Goal: Task Accomplishment & Management: Manage account settings

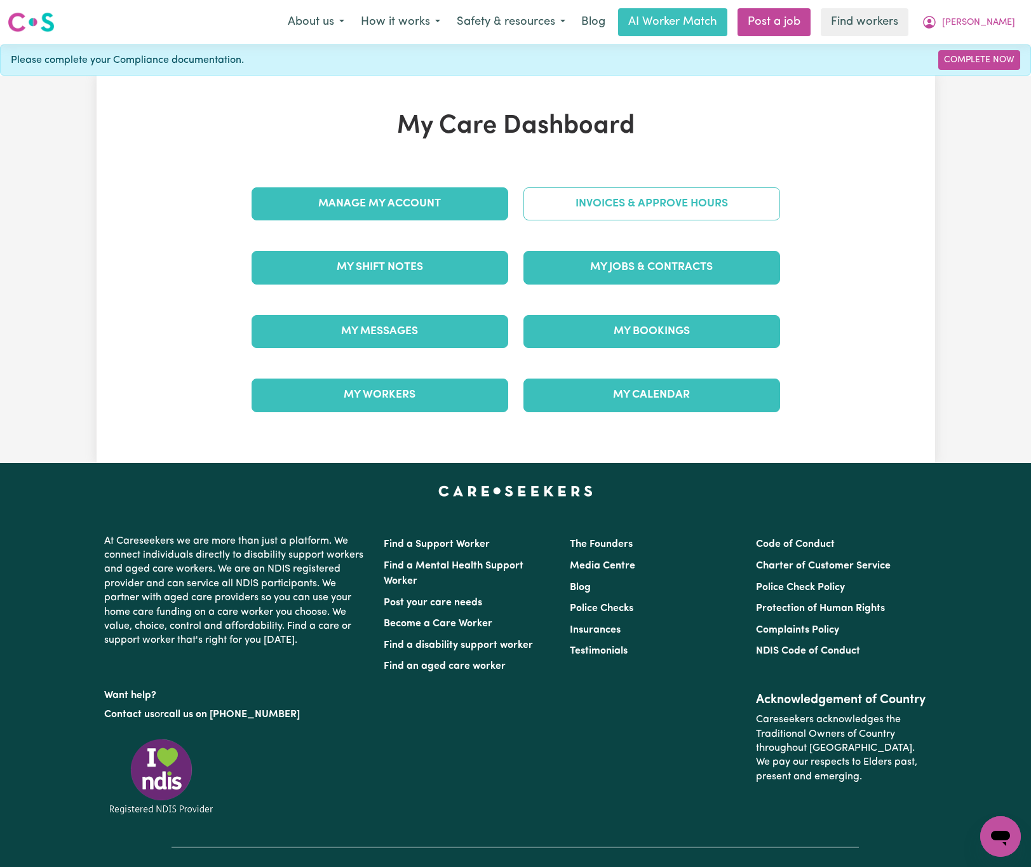
click at [638, 215] on link "Invoices & Approve Hours" at bounding box center [651, 203] width 257 height 33
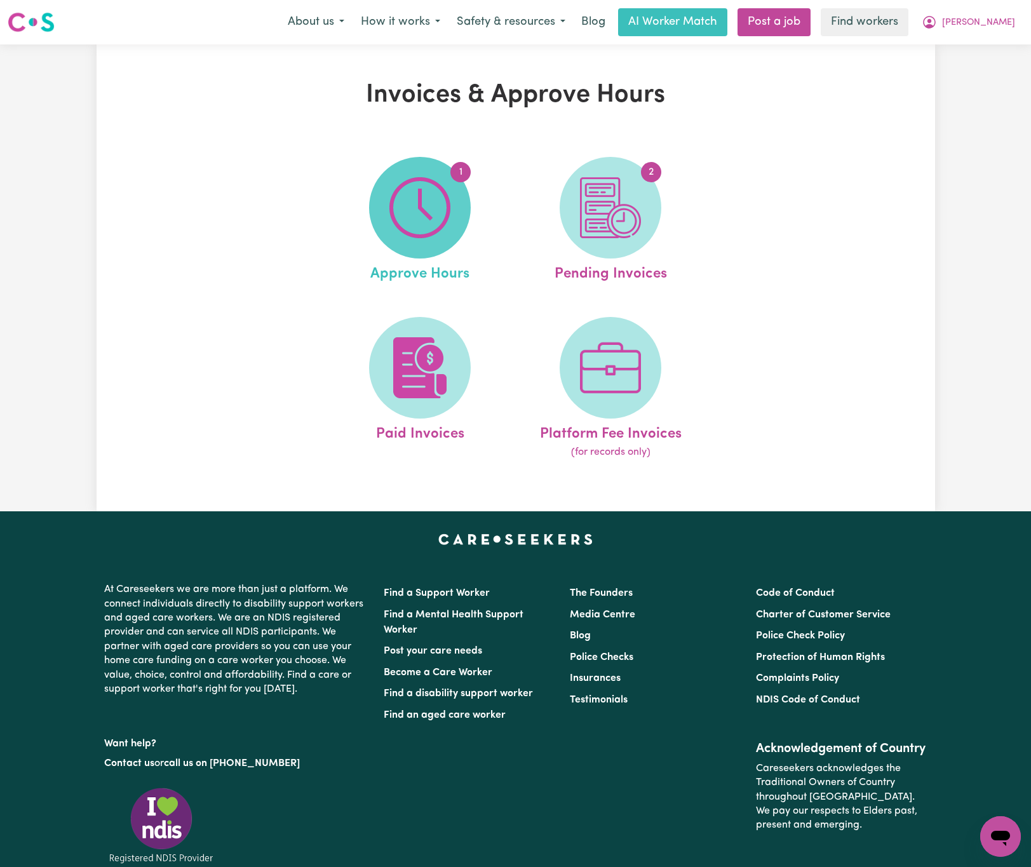
click at [452, 205] on span "1" at bounding box center [420, 208] width 102 height 102
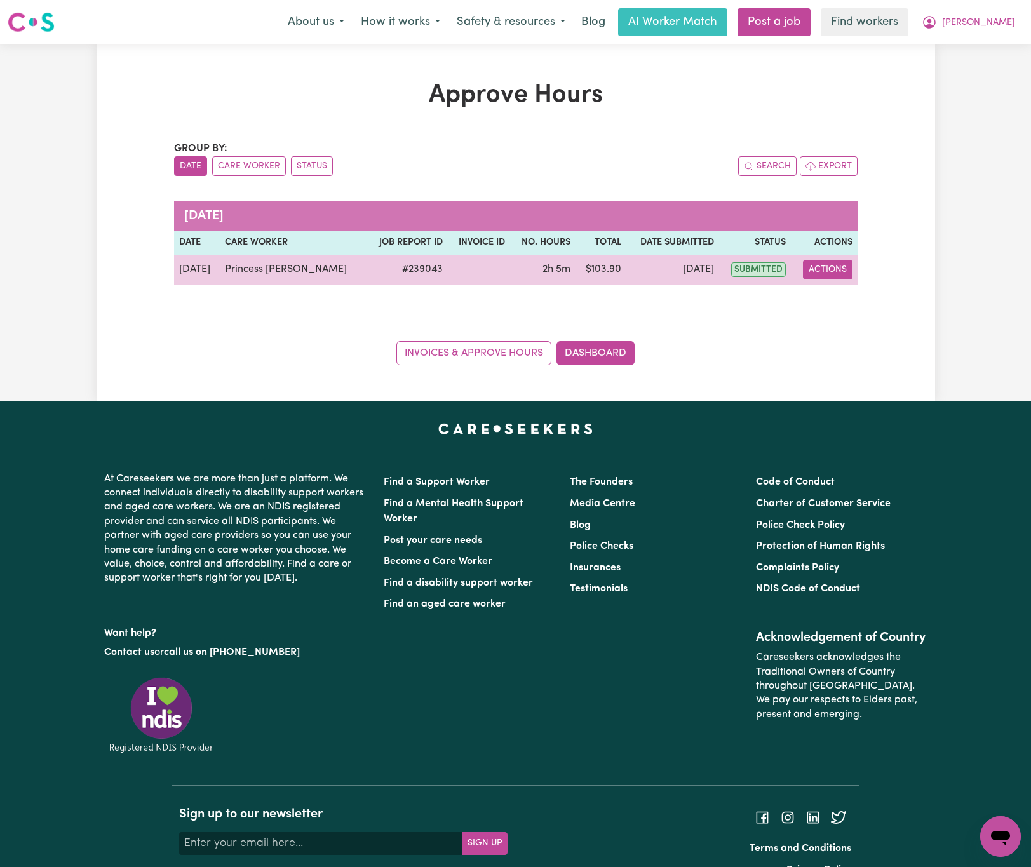
click at [823, 276] on button "Actions" at bounding box center [828, 270] width 50 height 20
click at [836, 298] on link "View Job Report" at bounding box center [860, 299] width 109 height 25
select select "pm"
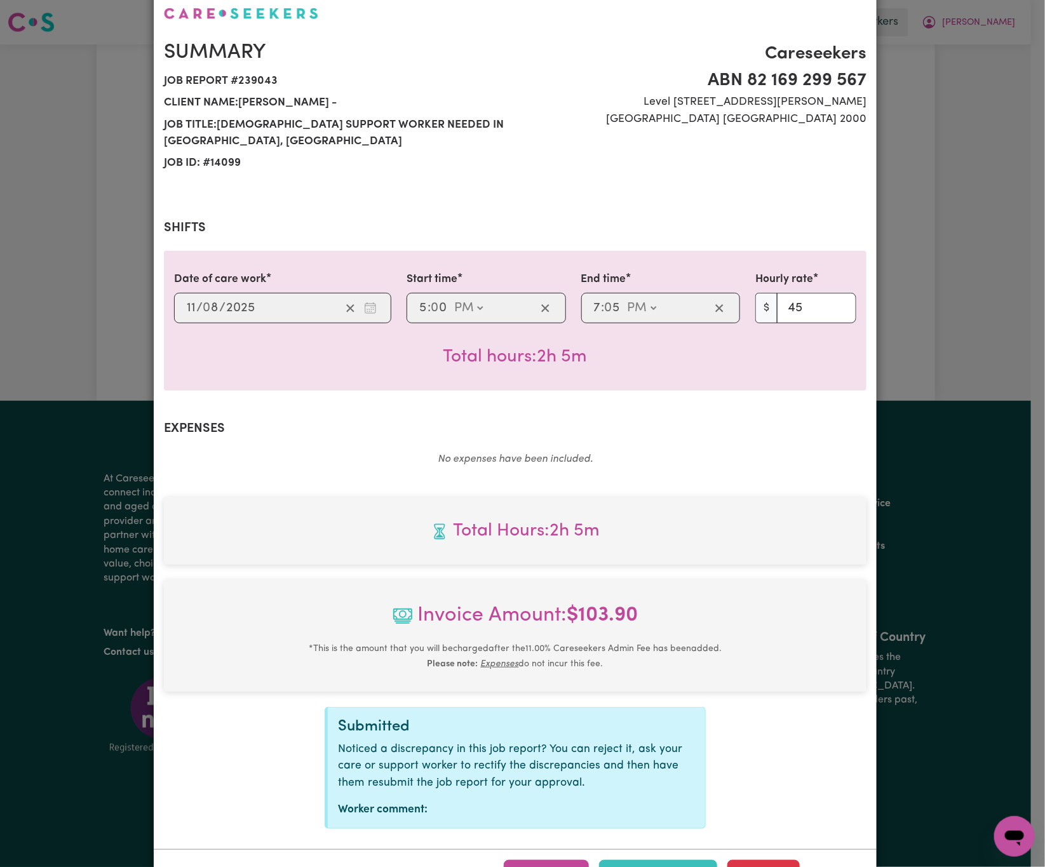
scroll to position [132, 0]
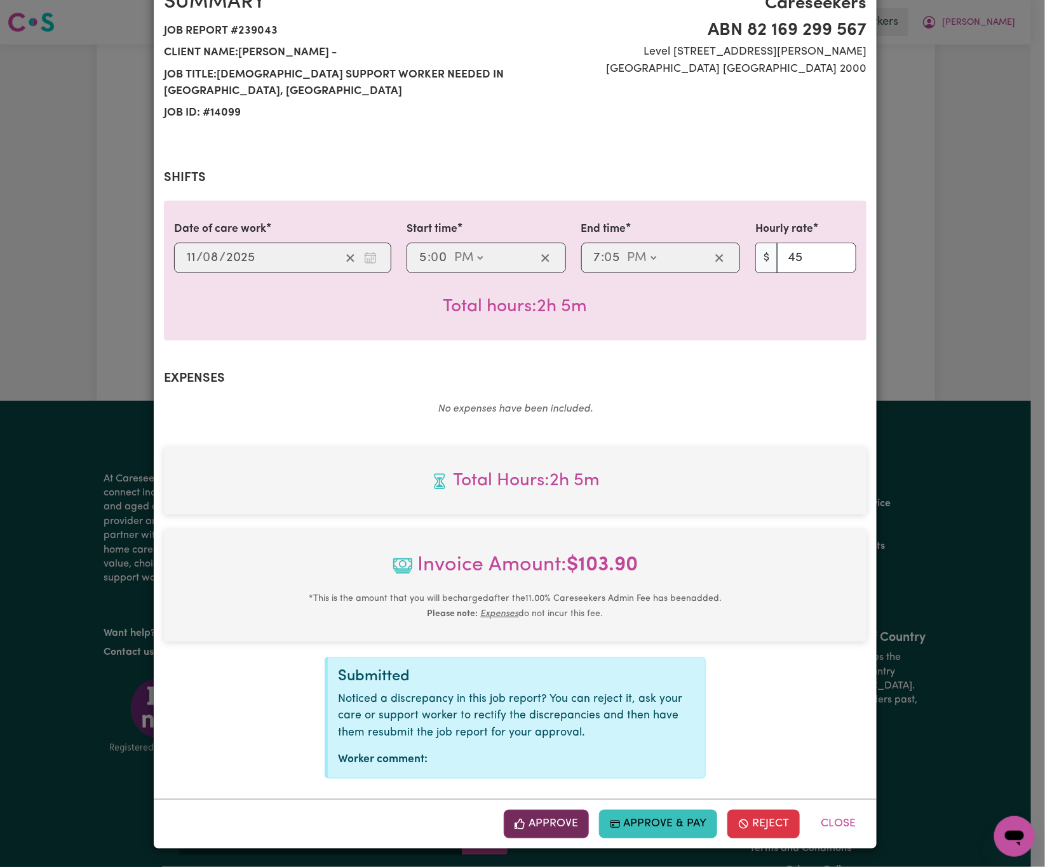
click at [530, 828] on button "Approve" at bounding box center [546, 824] width 85 height 28
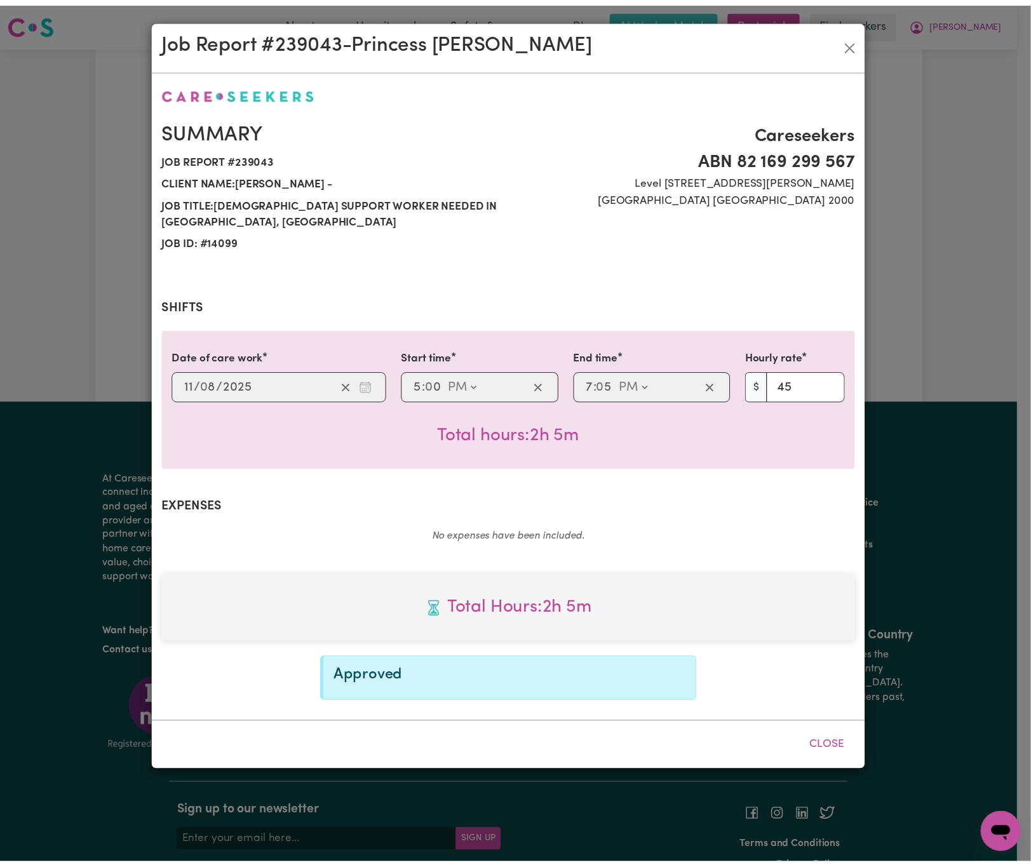
scroll to position [0, 0]
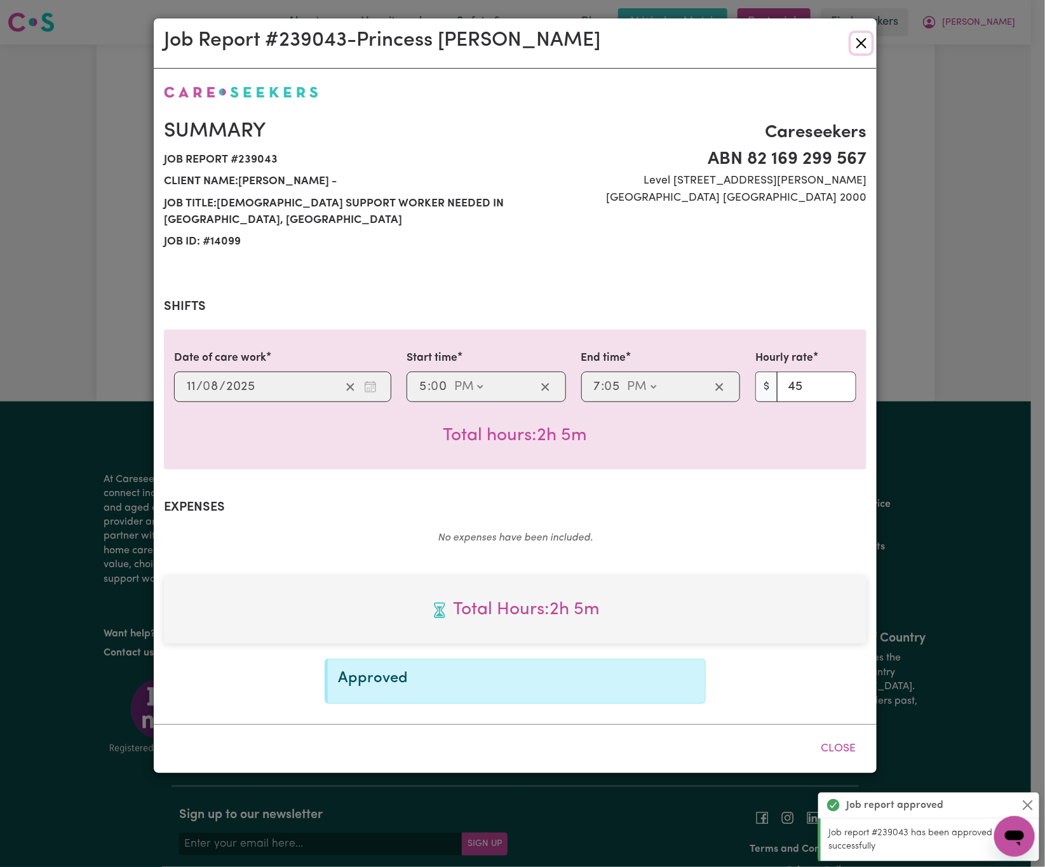
click at [867, 39] on button "Close" at bounding box center [861, 43] width 20 height 20
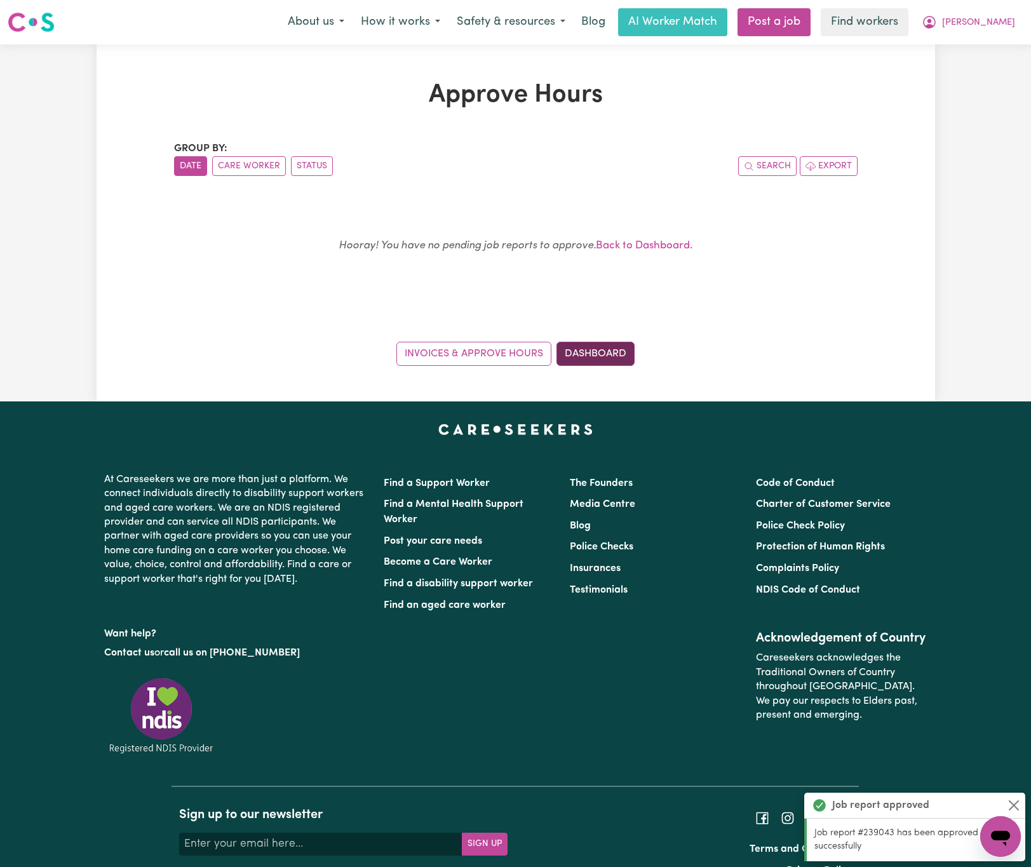
click at [617, 355] on link "Dashboard" at bounding box center [595, 354] width 78 height 24
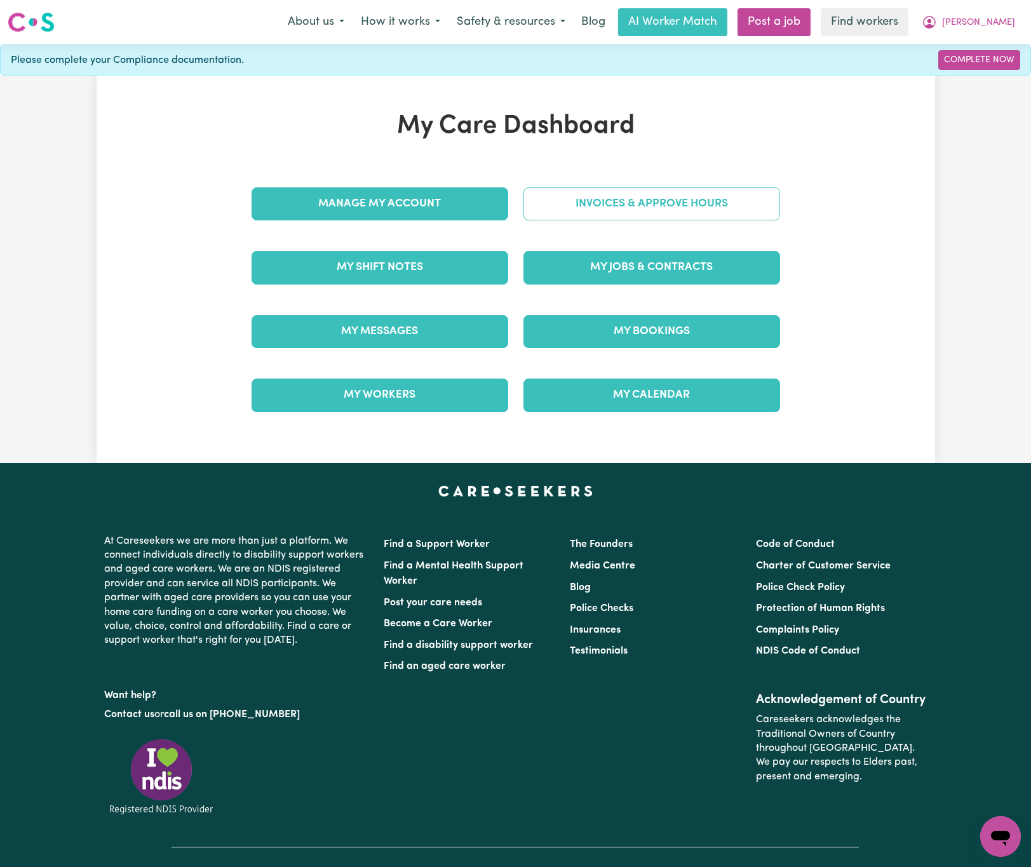
click at [618, 204] on link "Invoices & Approve Hours" at bounding box center [651, 203] width 257 height 33
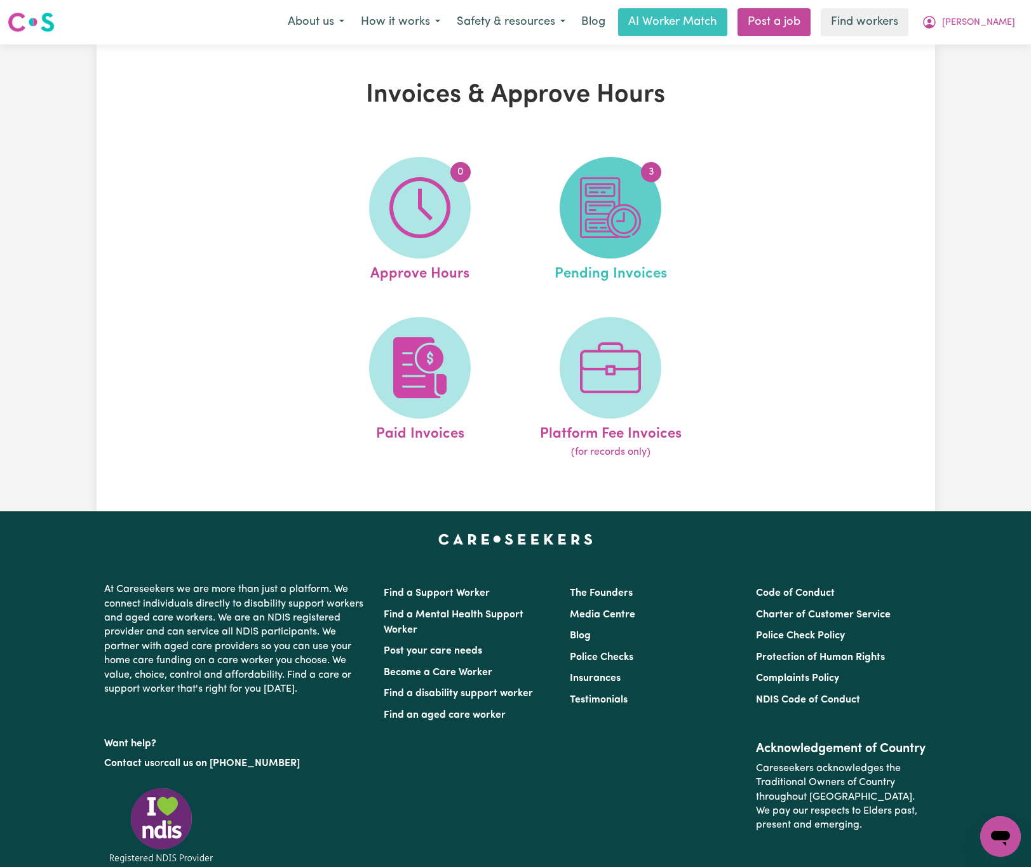
click at [629, 200] on img at bounding box center [610, 207] width 61 height 61
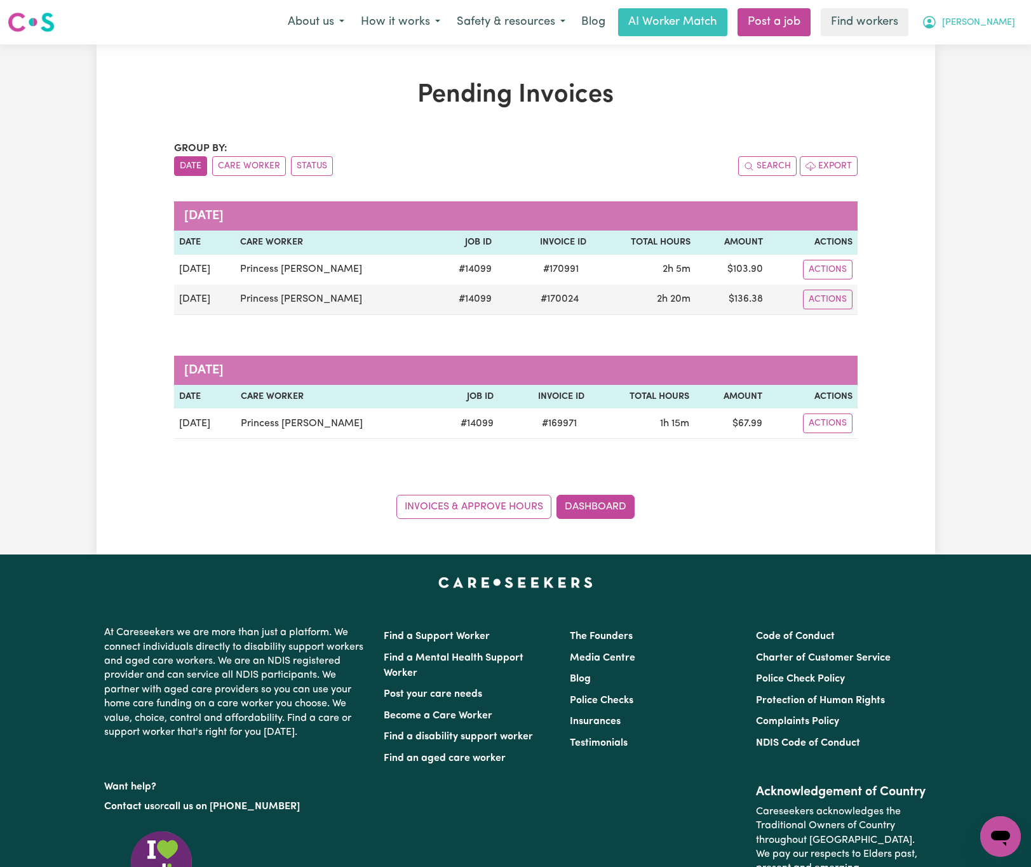
click at [993, 12] on button "[PERSON_NAME]" at bounding box center [968, 22] width 110 height 27
click at [993, 52] on link "My Dashboard" at bounding box center [972, 49] width 100 height 24
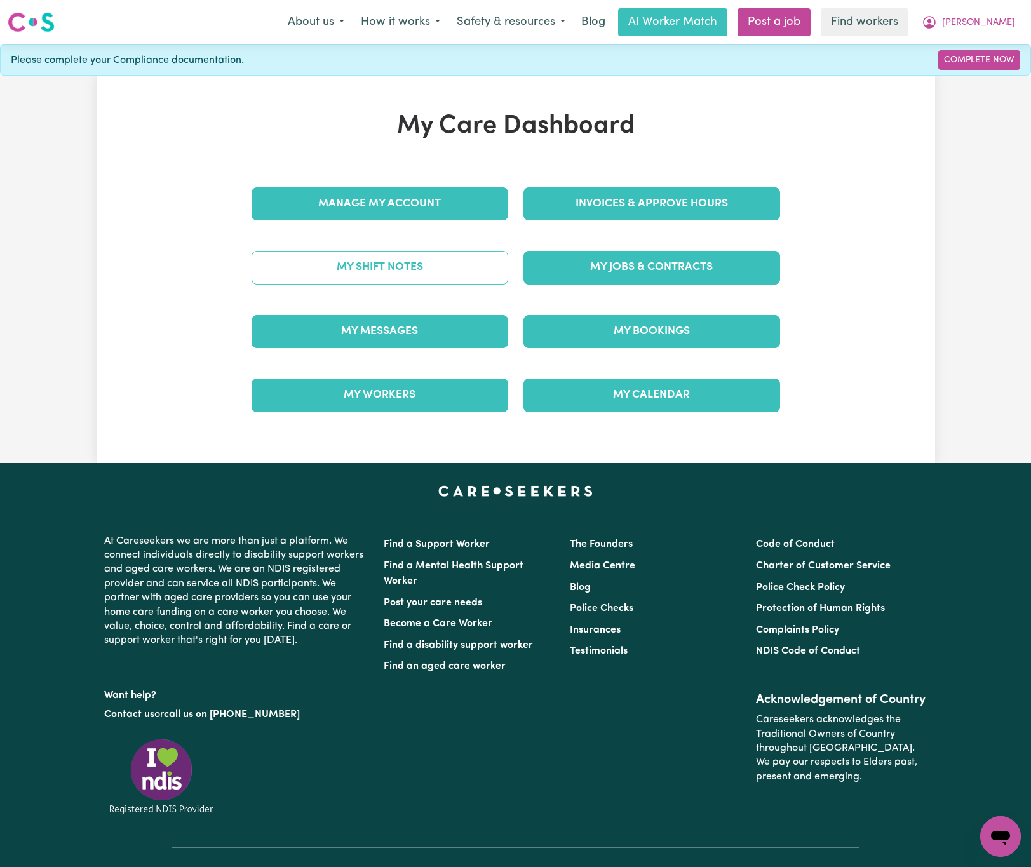
click at [494, 269] on link "My Shift Notes" at bounding box center [380, 267] width 257 height 33
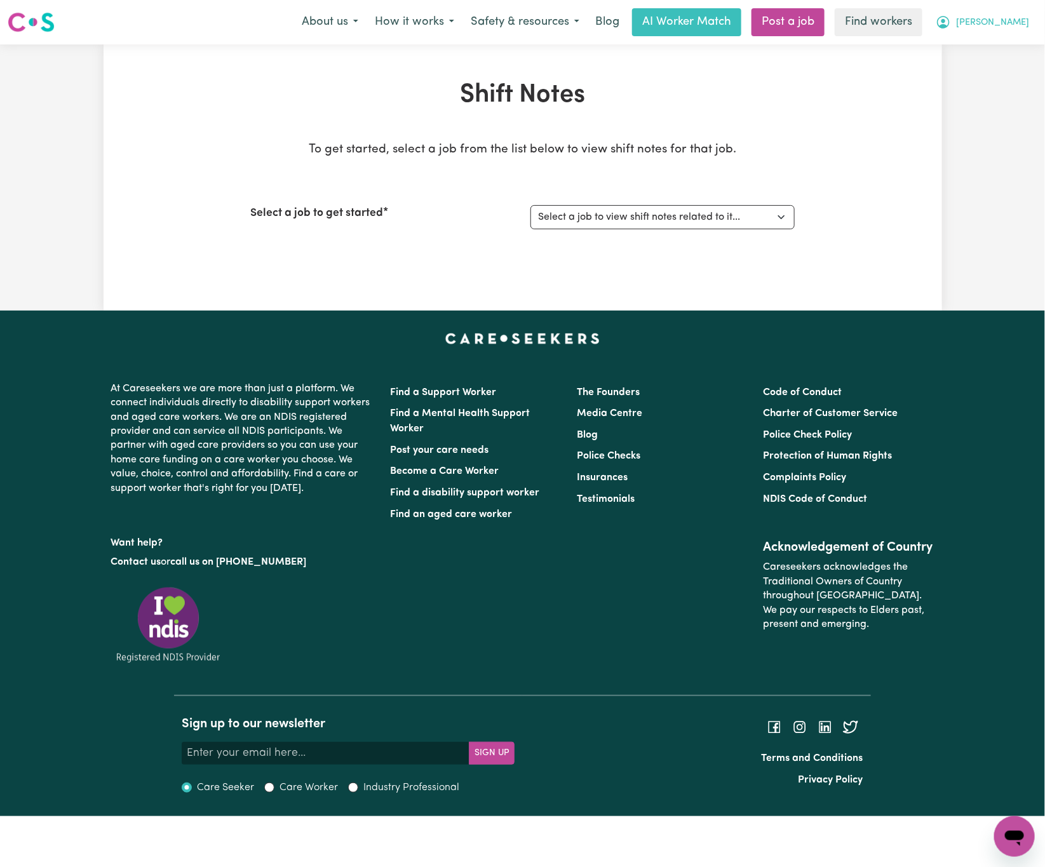
click at [1024, 15] on button "[PERSON_NAME]" at bounding box center [982, 22] width 110 height 27
click at [309, 235] on div "Select a job to get started Select a job to view shift notes related to it... […" at bounding box center [523, 217] width 544 height 55
click at [751, 220] on select "Select a job to view shift notes related to it... [DEMOGRAPHIC_DATA] Support Wo…" at bounding box center [662, 217] width 264 height 24
select select "14099"
click at [530, 205] on select "Select a job to view shift notes related to it... [DEMOGRAPHIC_DATA] Support Wo…" at bounding box center [662, 217] width 264 height 24
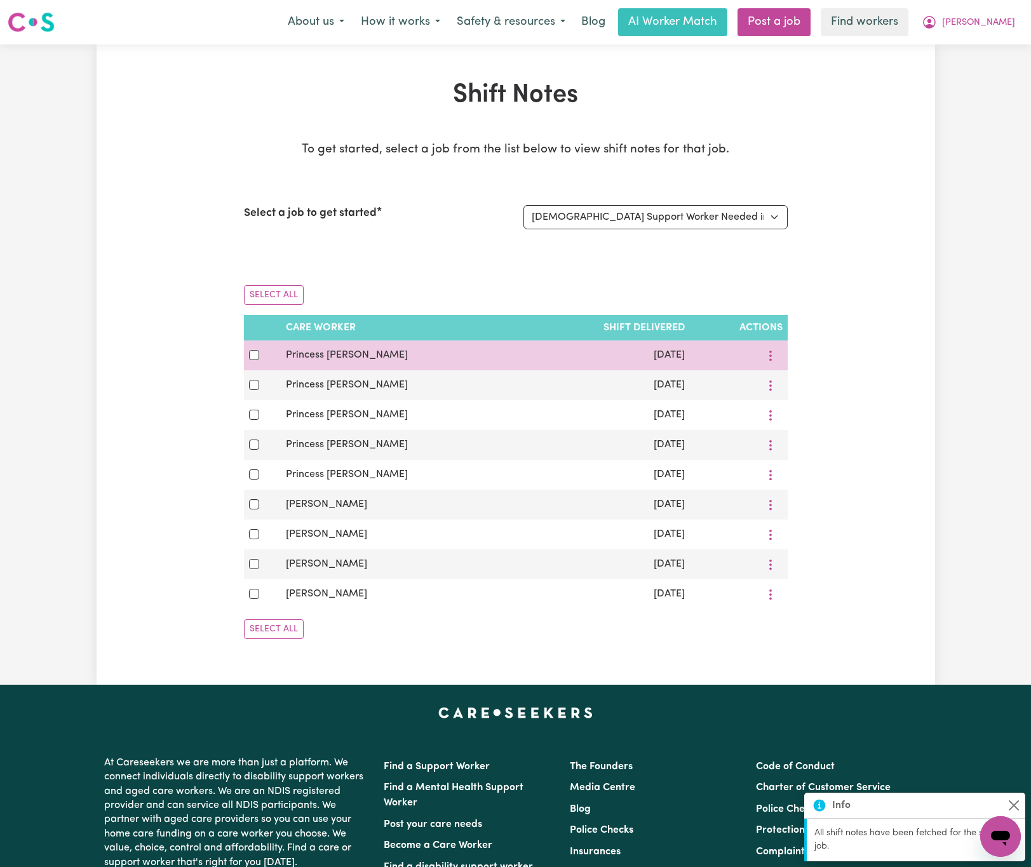
click at [259, 356] on div at bounding box center [262, 354] width 27 height 15
click at [252, 357] on input "checkbox" at bounding box center [254, 355] width 10 height 10
checkbox input "true"
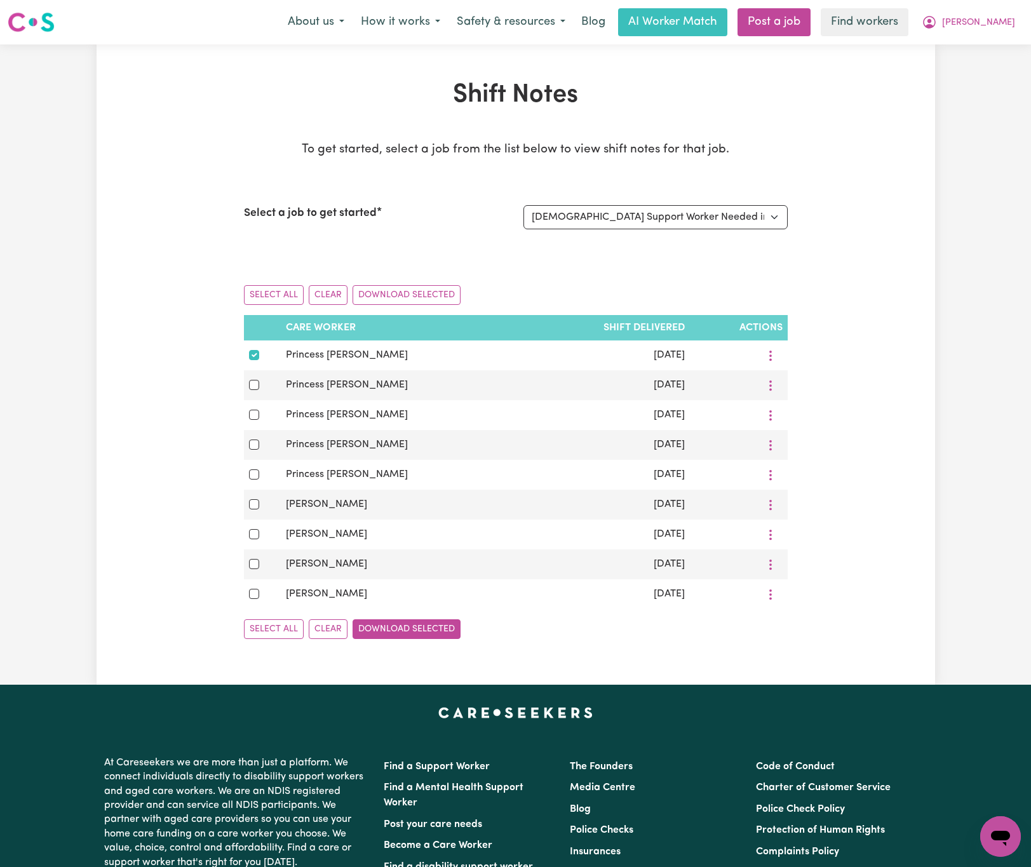
click at [397, 639] on button "Download Selected" at bounding box center [406, 629] width 108 height 20
click at [995, 23] on span "[PERSON_NAME]" at bounding box center [978, 23] width 73 height 14
click at [998, 44] on link "My Dashboard" at bounding box center [972, 49] width 100 height 24
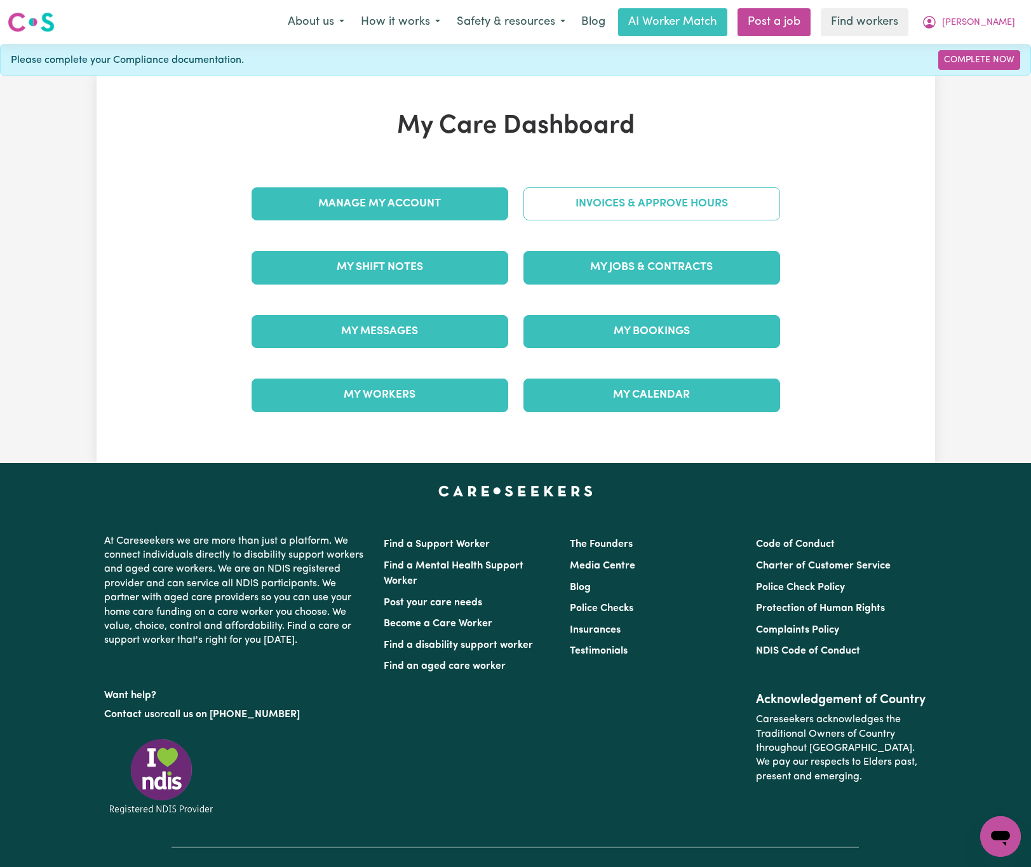
click at [711, 219] on link "Invoices & Approve Hours" at bounding box center [651, 203] width 257 height 33
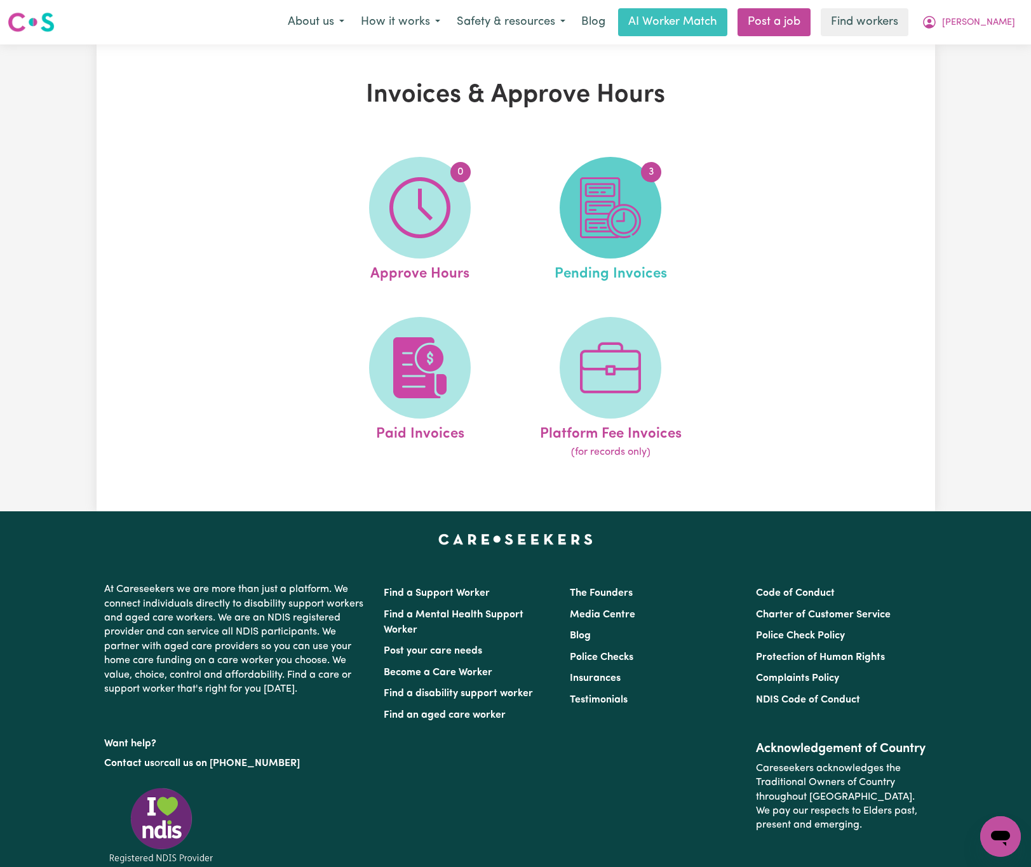
click at [593, 224] on img at bounding box center [610, 207] width 61 height 61
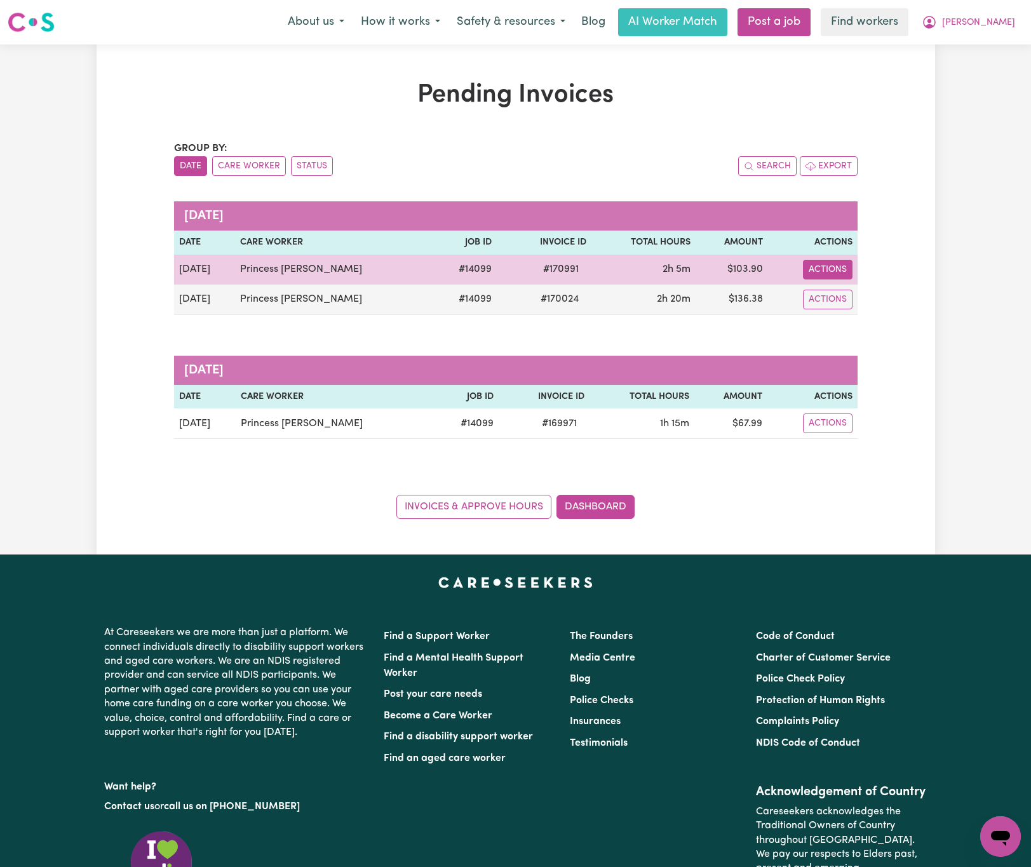
click at [808, 271] on button "Actions" at bounding box center [828, 270] width 50 height 20
click at [844, 295] on link "Download Invoice" at bounding box center [866, 299] width 116 height 25
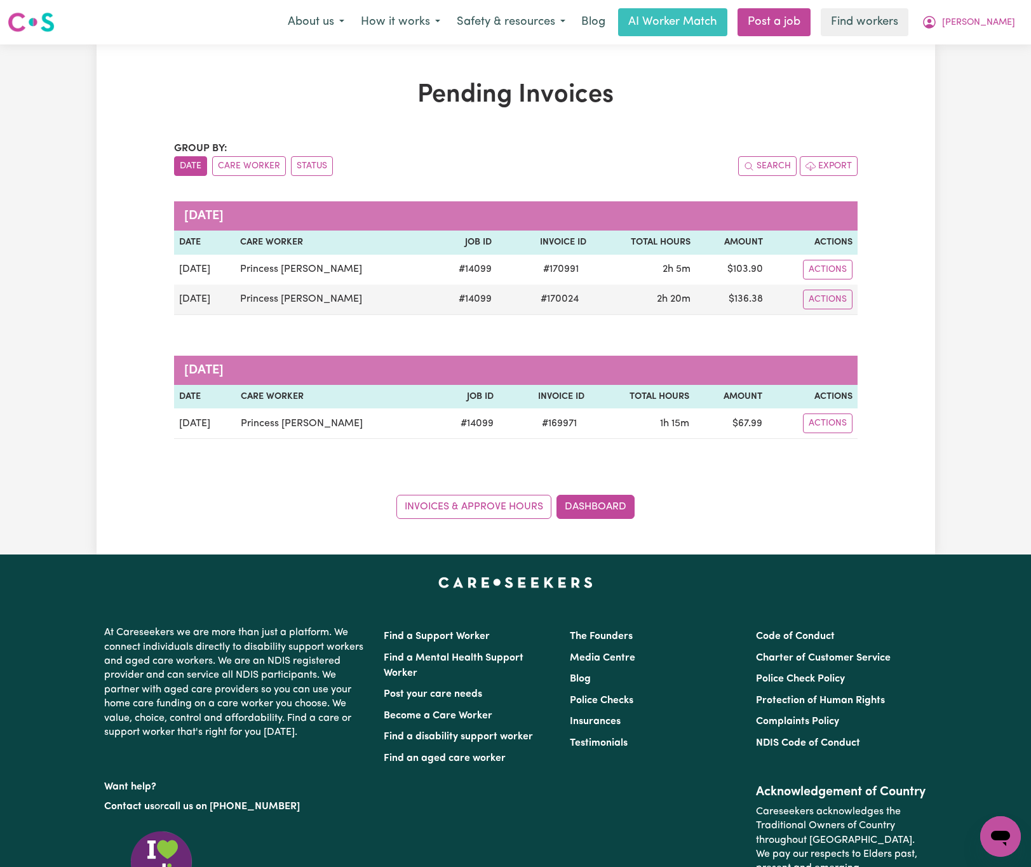
click at [338, 105] on h1 "Pending Invoices" at bounding box center [515, 95] width 683 height 30
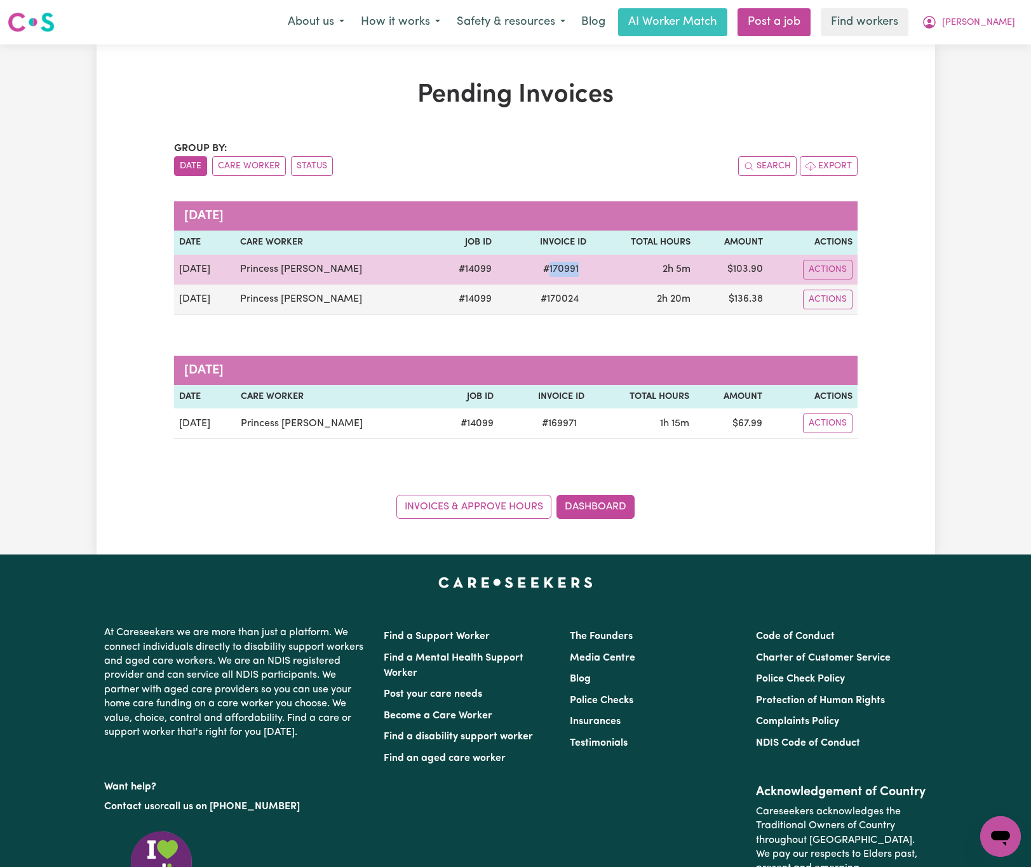
drag, startPoint x: 572, startPoint y: 273, endPoint x: 530, endPoint y: 269, distance: 41.5
click at [530, 269] on td "# 170991" at bounding box center [544, 270] width 95 height 30
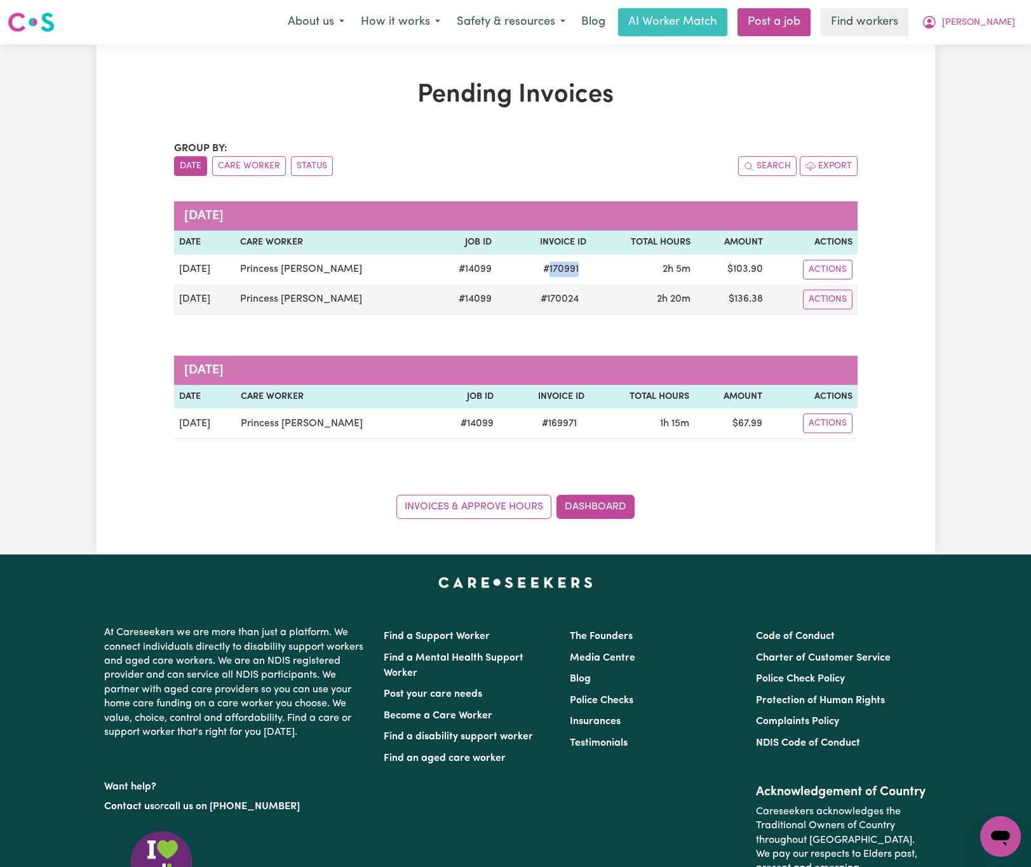
copy span "170991"
click at [995, 22] on span "[PERSON_NAME]" at bounding box center [978, 23] width 73 height 14
click at [991, 82] on link "Logout" at bounding box center [972, 73] width 100 height 24
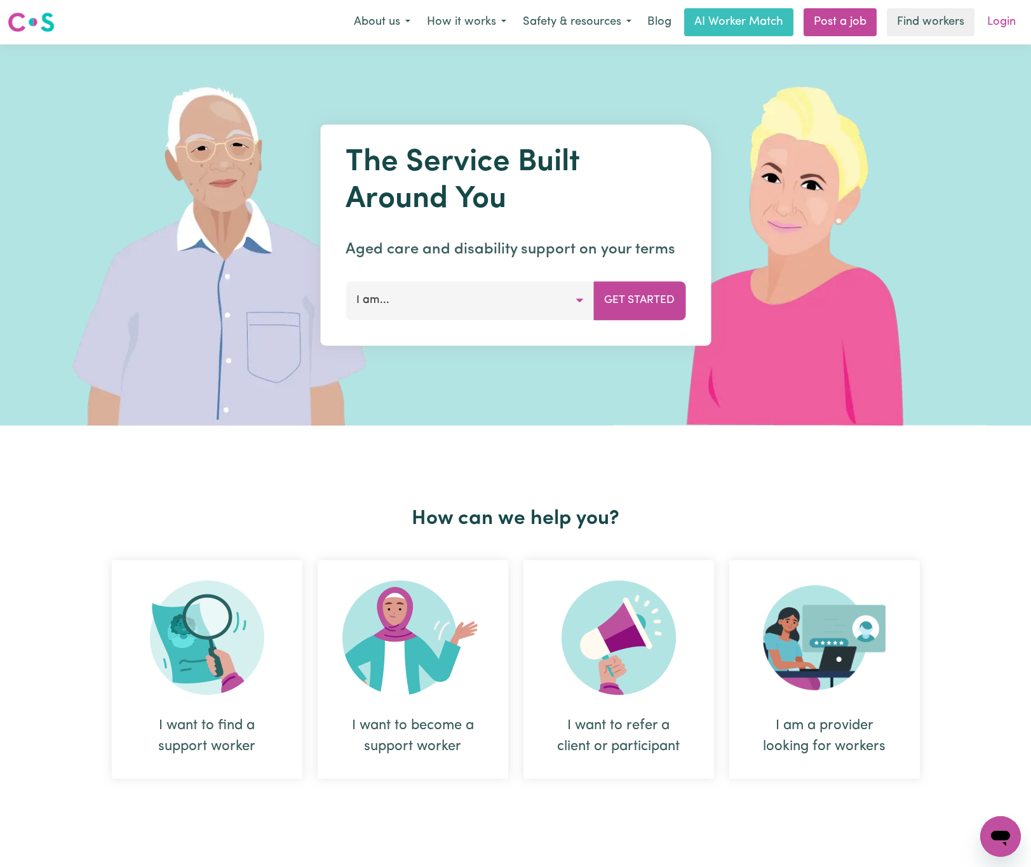
click at [1000, 23] on link "Login" at bounding box center [1001, 22] width 44 height 28
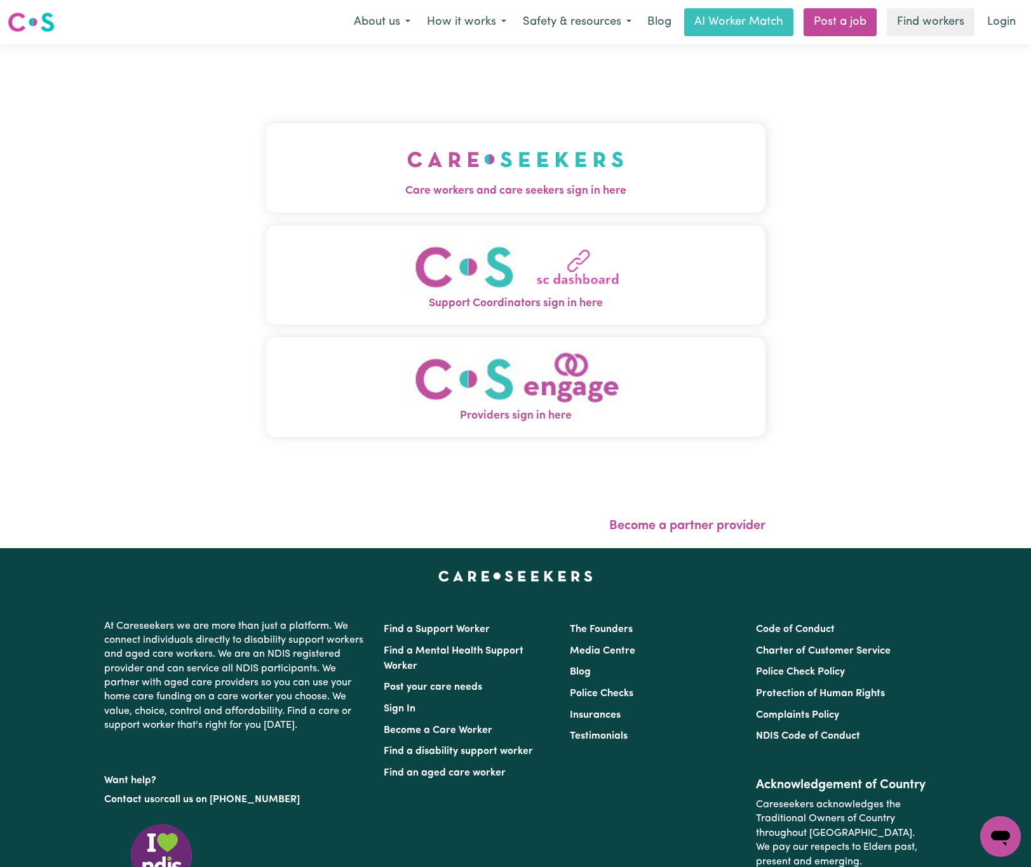
click at [349, 172] on button "Care workers and care seekers sign in here" at bounding box center [515, 167] width 500 height 89
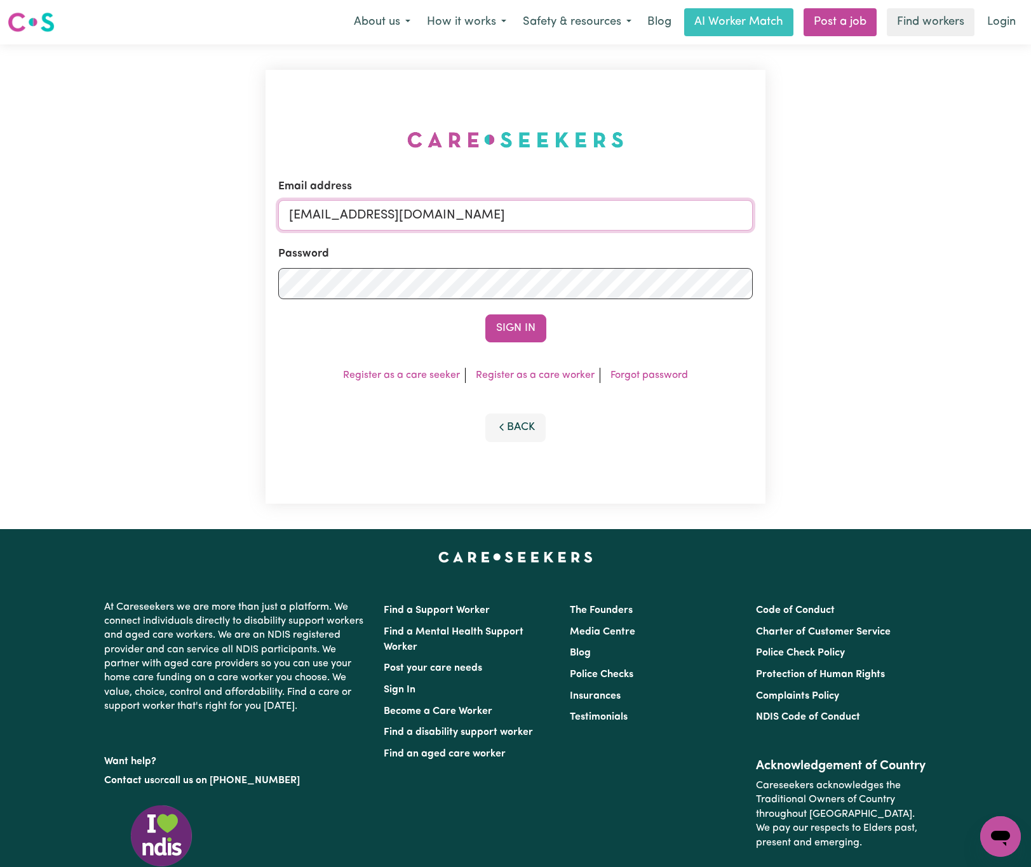
drag, startPoint x: 356, startPoint y: 213, endPoint x: 791, endPoint y: 217, distance: 435.1
click at [791, 217] on div "Email address [EMAIL_ADDRESS][DOMAIN_NAME] Password Sign In Register as a care …" at bounding box center [515, 286] width 1031 height 485
paste input "ManhaIslamC"
type input "[EMAIL_ADDRESS][DOMAIN_NAME]"
click at [485, 314] on button "Sign In" at bounding box center [515, 328] width 61 height 28
